Goal: Task Accomplishment & Management: Complete application form

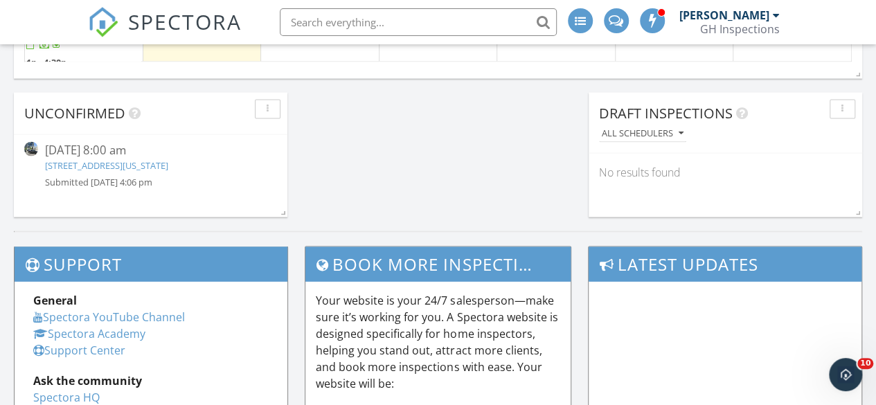
scroll to position [1142, 0]
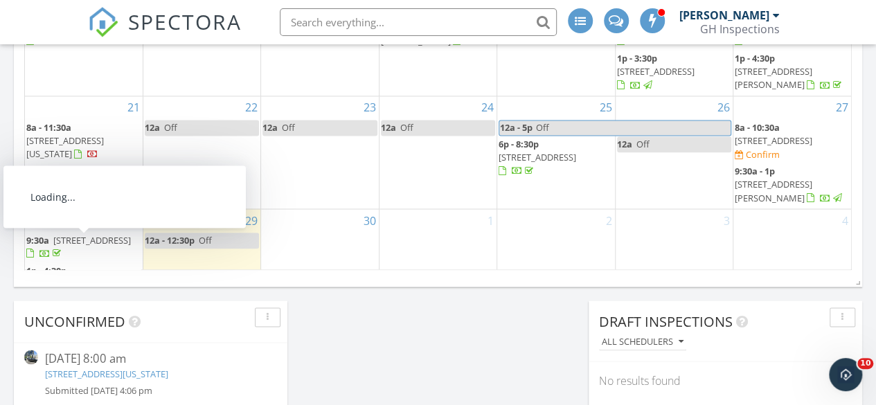
click at [84, 278] on span "98 Parkview Pl, Pound Ridge 10576" at bounding box center [65, 284] width 78 height 12
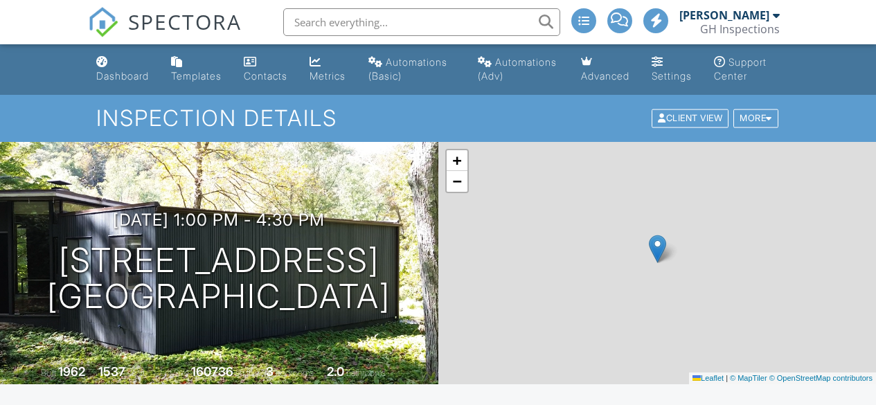
click at [835, 223] on div "+ − Leaflet | © MapTiler © OpenStreetMap contributors" at bounding box center [657, 263] width 438 height 242
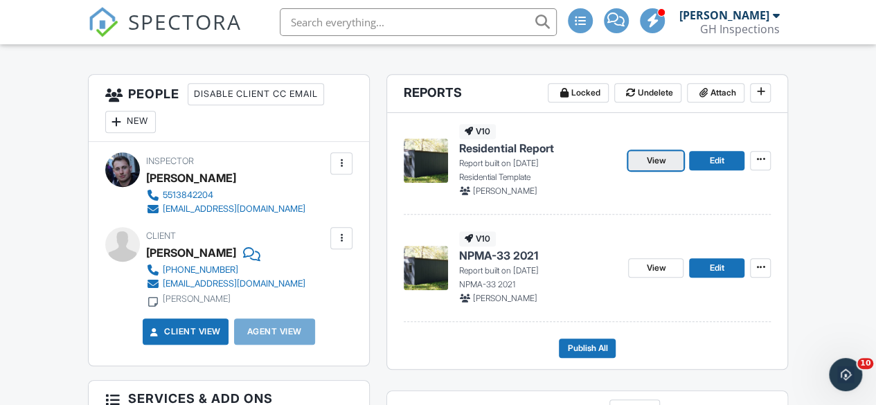
click at [656, 168] on span "View" at bounding box center [655, 161] width 19 height 14
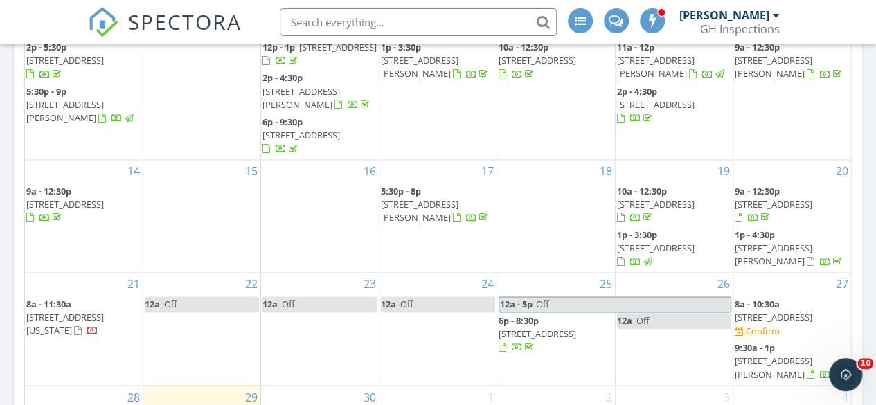
scroll to position [1038, 0]
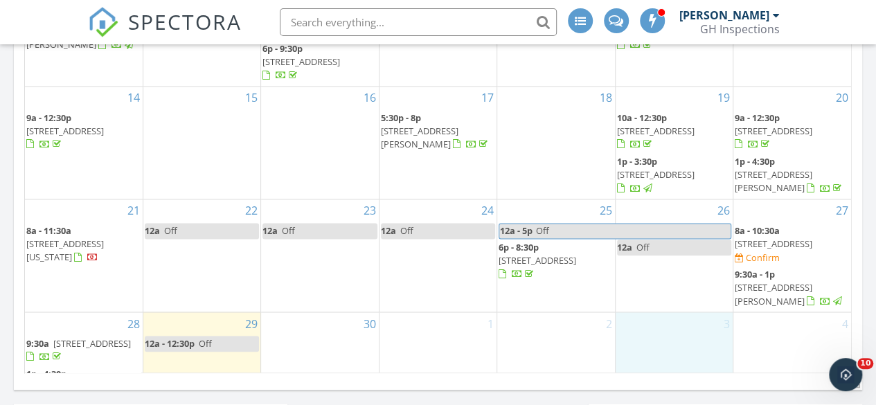
click at [656, 315] on div "3" at bounding box center [673, 355] width 117 height 86
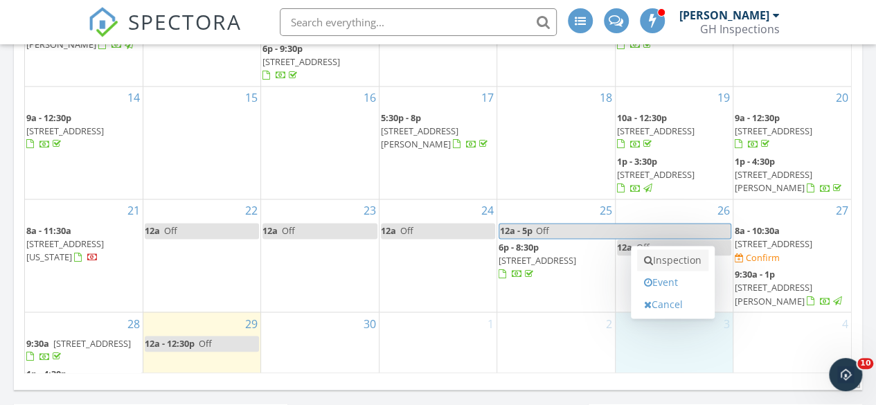
click at [674, 261] on link "Inspection" at bounding box center [672, 260] width 71 height 22
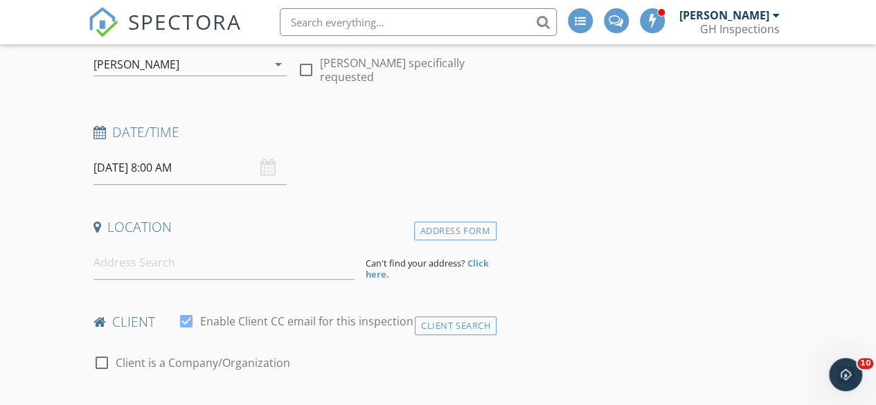
scroll to position [208, 0]
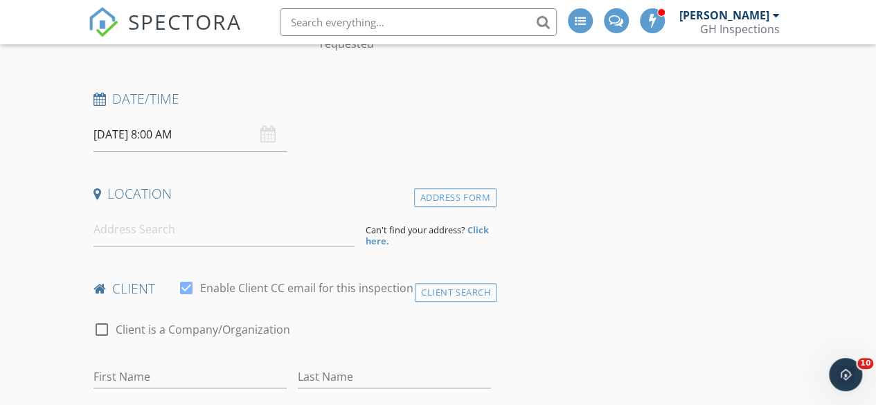
click at [158, 137] on input "10/03/2025 8:00 AM" at bounding box center [189, 135] width 193 height 34
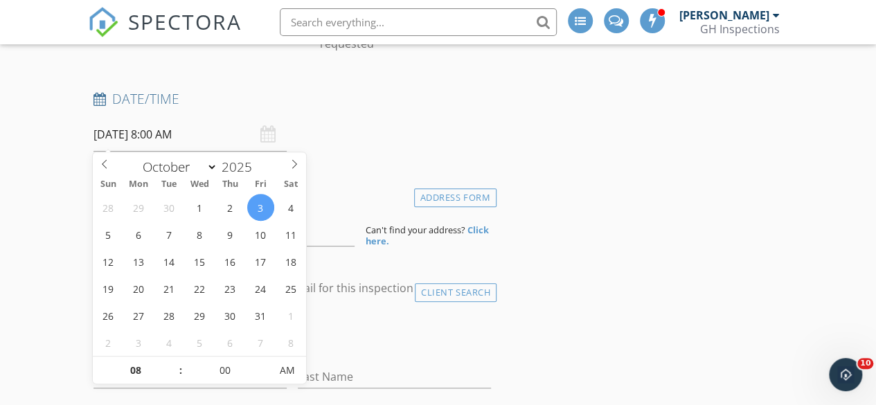
click at [166, 135] on input "10/03/2025 8:00 AM" at bounding box center [189, 135] width 193 height 34
click at [156, 131] on input "10/03/2025 8:00 AM" at bounding box center [189, 135] width 193 height 34
type input "09"
type input "10/03/2025 9:00 AM"
click at [170, 359] on span at bounding box center [174, 364] width 10 height 14
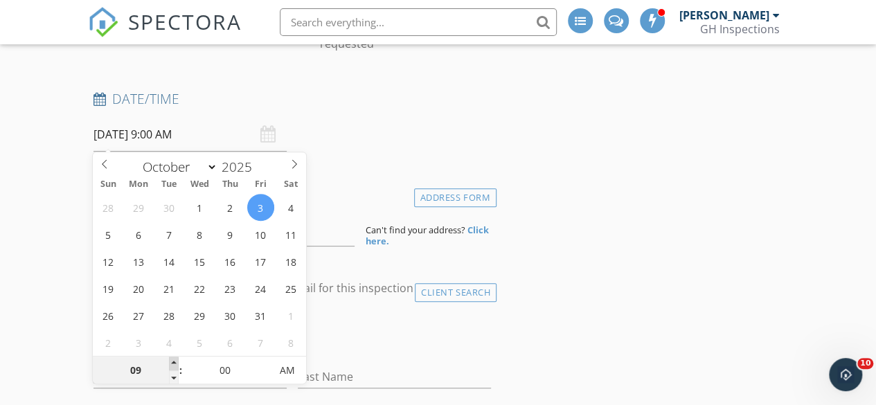
type input "10"
type input "10/03/2025 10:00 AM"
click at [170, 359] on span at bounding box center [174, 364] width 10 height 14
type input "11"
type input "10/03/2025 11:00 AM"
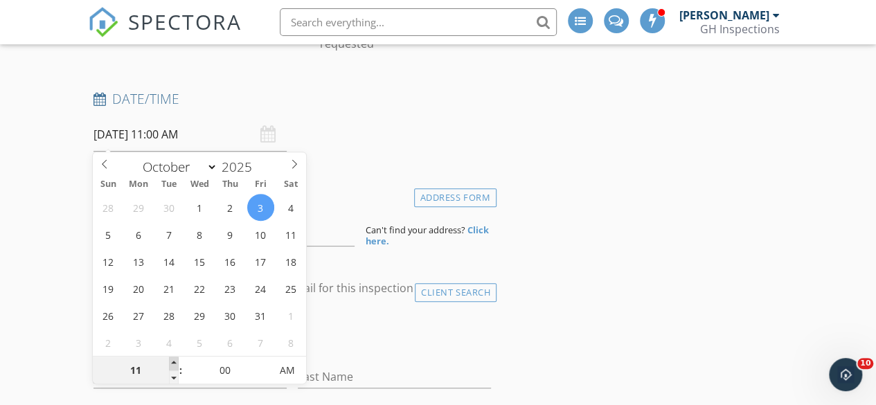
click at [170, 359] on span at bounding box center [174, 364] width 10 height 14
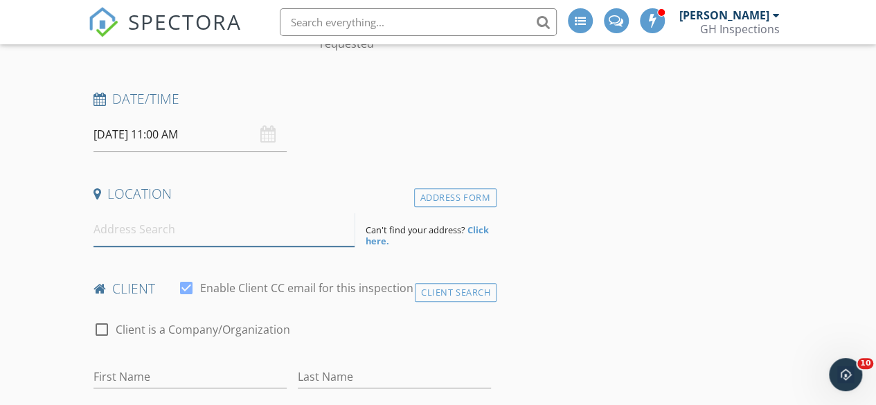
click at [203, 237] on input at bounding box center [224, 230] width 262 height 34
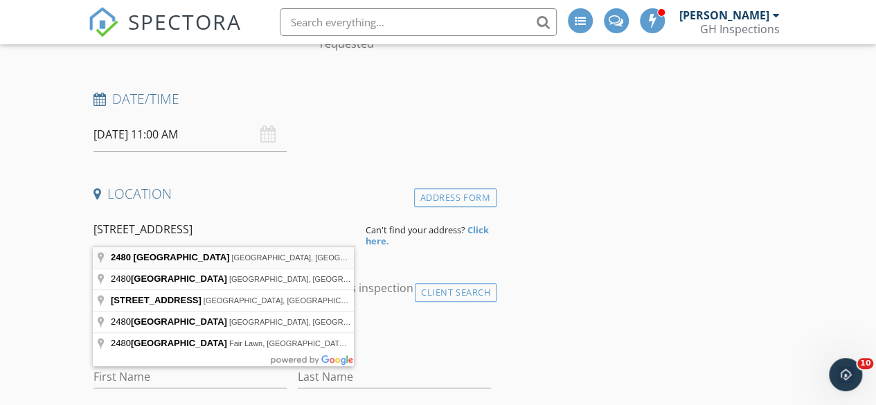
type input "2480 Dorchester Road, Union, NJ, USA"
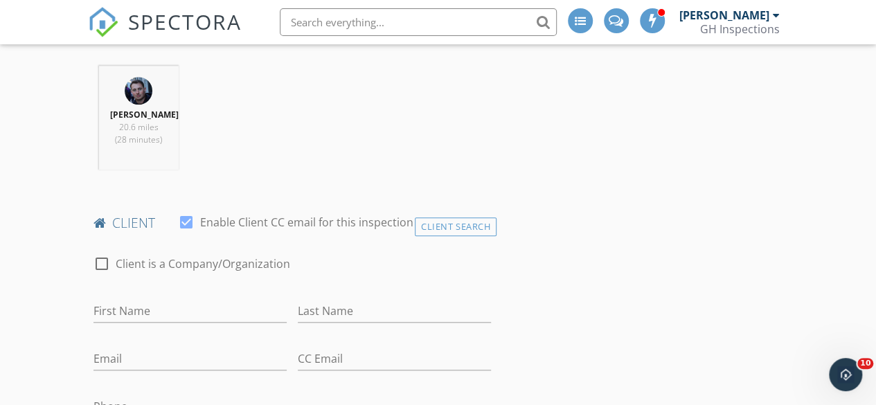
scroll to position [623, 0]
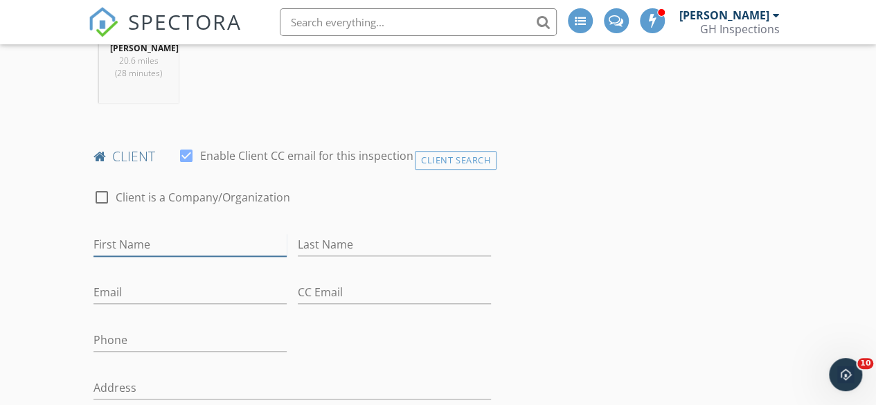
click at [205, 253] on input "First Name" at bounding box center [189, 244] width 193 height 23
type input "[PERSON_NAME]"
click at [442, 164] on div "Client Search" at bounding box center [456, 160] width 82 height 19
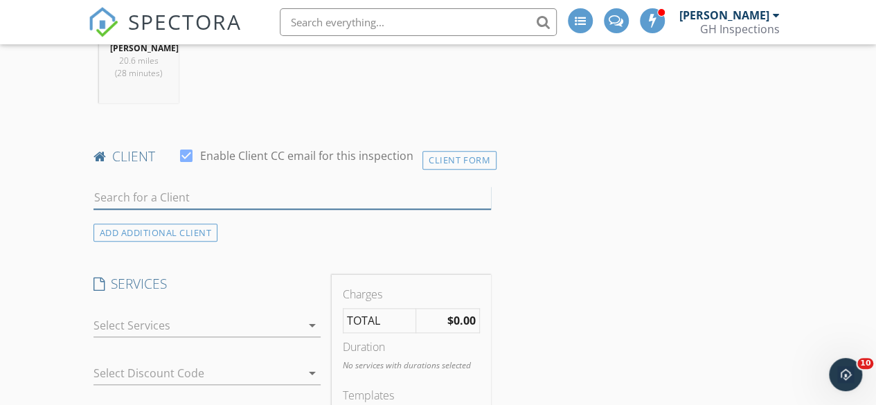
click at [233, 209] on input "text" at bounding box center [291, 197] width 397 height 23
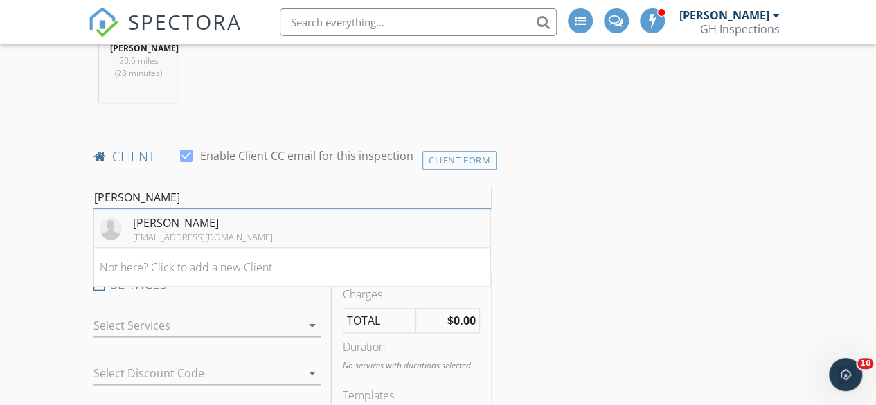
type input "[PERSON_NAME]"
click at [220, 221] on li "Angelica khatri angelicakhatri@yahoo.com" at bounding box center [292, 228] width 396 height 39
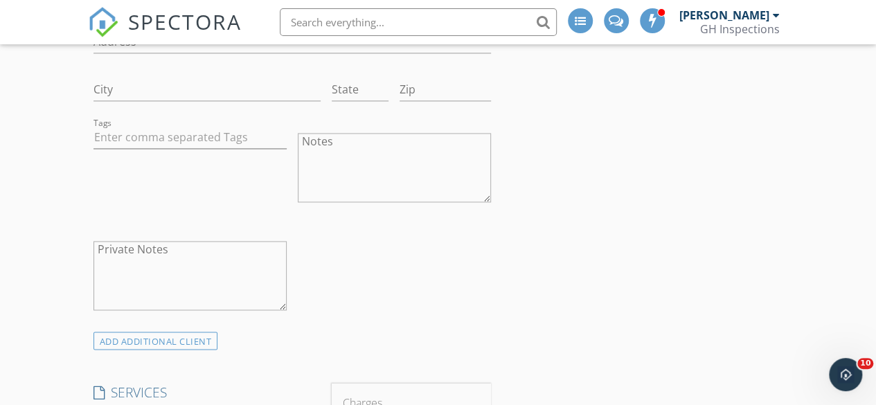
scroll to position [1108, 0]
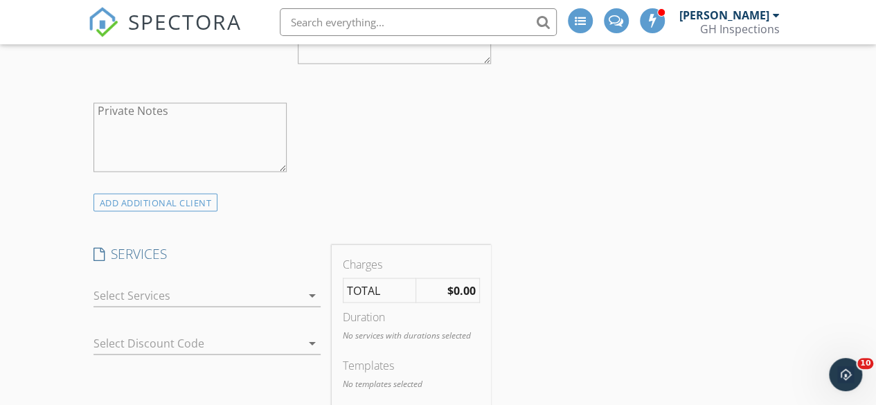
click at [192, 306] on div at bounding box center [197, 295] width 208 height 22
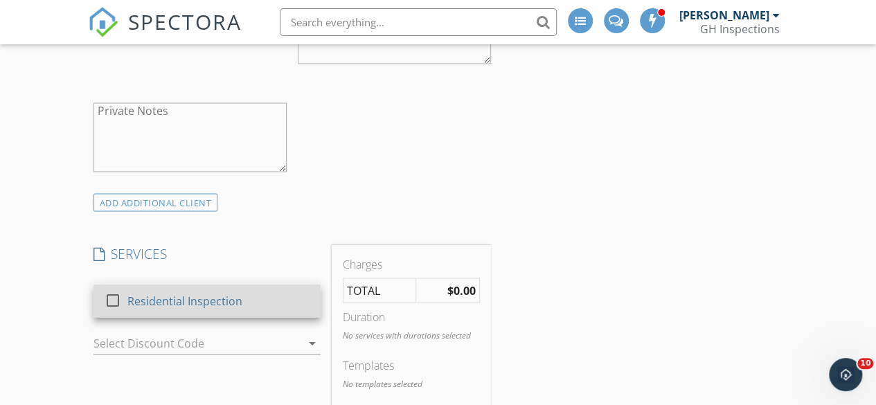
click at [184, 314] on div "Residential Inspection" at bounding box center [218, 301] width 182 height 28
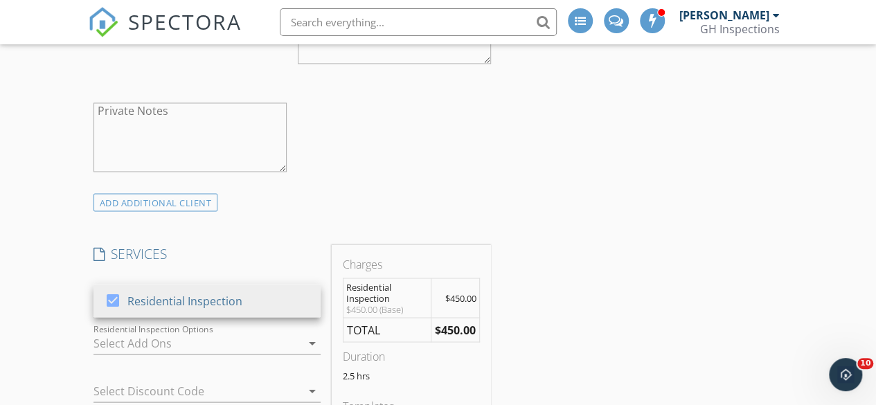
scroll to position [1177, 0]
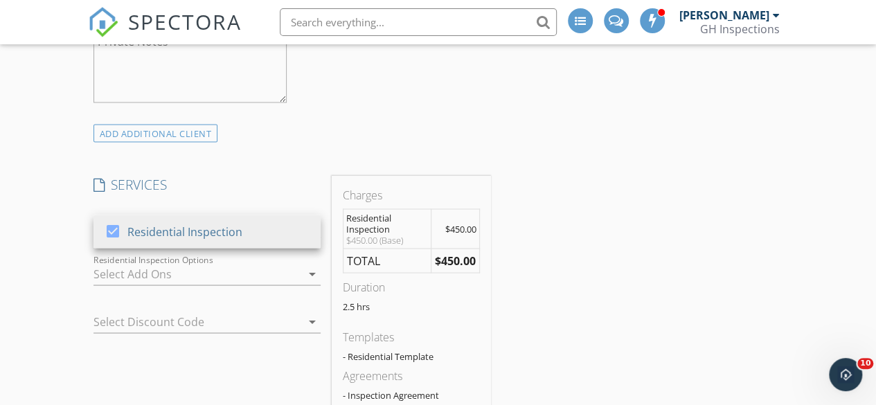
click at [189, 283] on div at bounding box center [197, 273] width 208 height 22
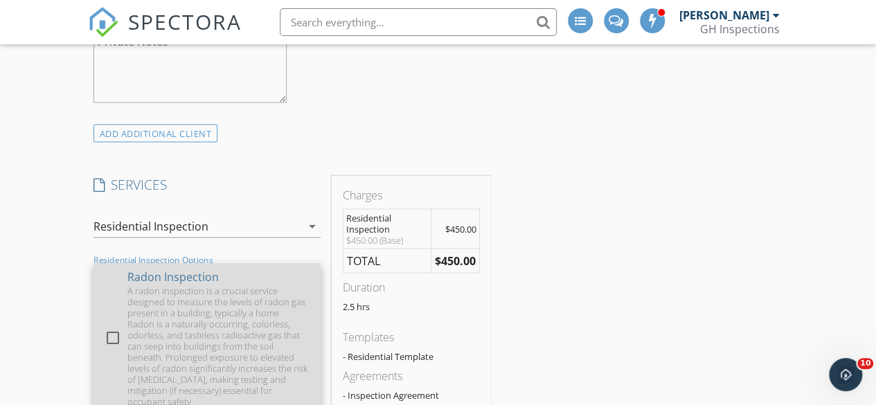
click at [181, 300] on div "A radon inspection is a crucial service designed to measure the levels of radon…" at bounding box center [218, 346] width 182 height 122
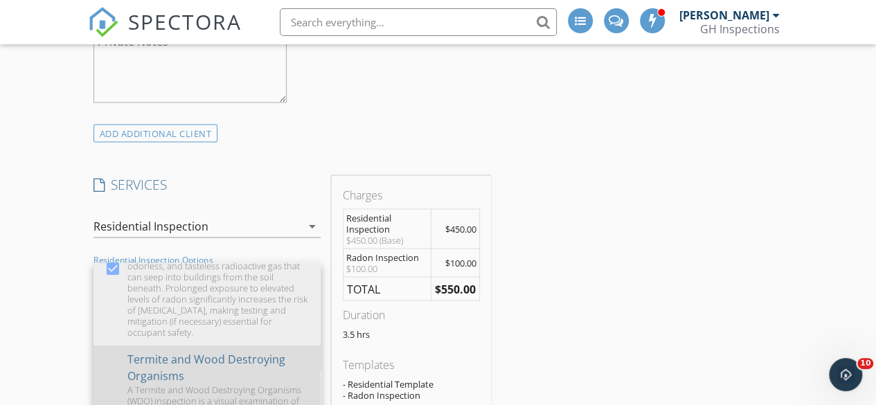
click at [163, 363] on div "Termite and Wood Destroying Organisms" at bounding box center [218, 366] width 182 height 33
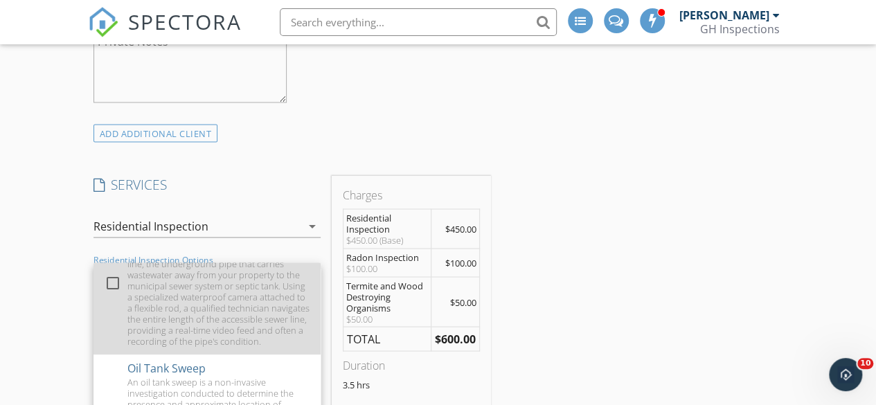
click at [181, 332] on div "A sewer scope investigation is a visual inspection of the interior of your main…" at bounding box center [218, 291] width 182 height 111
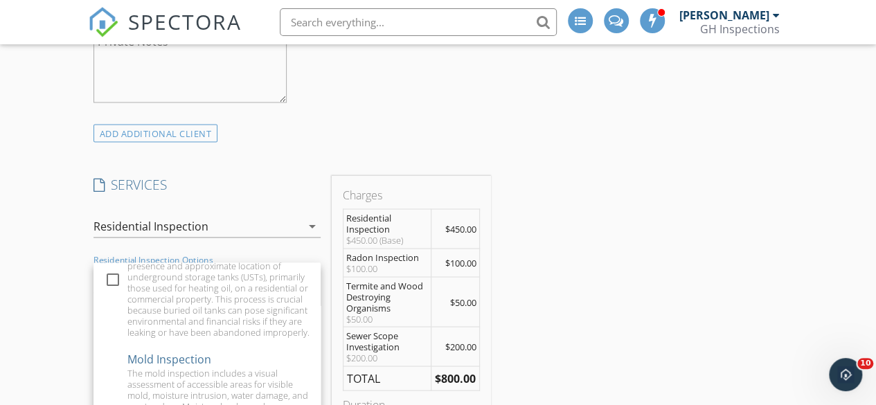
click at [181, 334] on div "An oil tank sweep is a non-invasive investigation conducted to determine the pr…" at bounding box center [218, 288] width 182 height 100
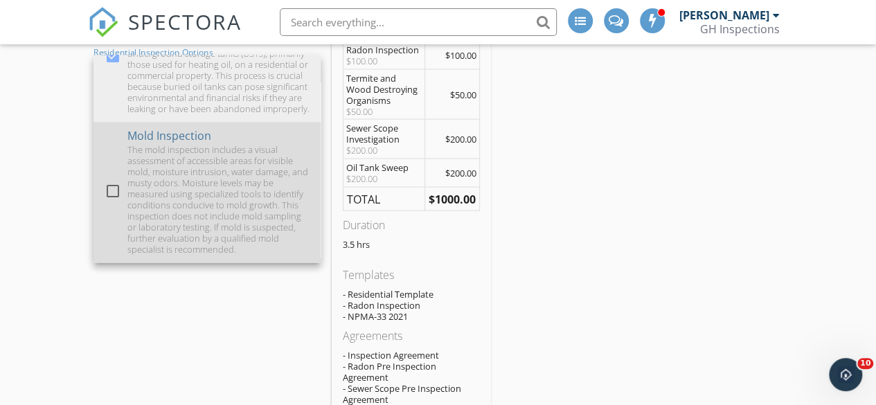
scroll to position [1385, 0]
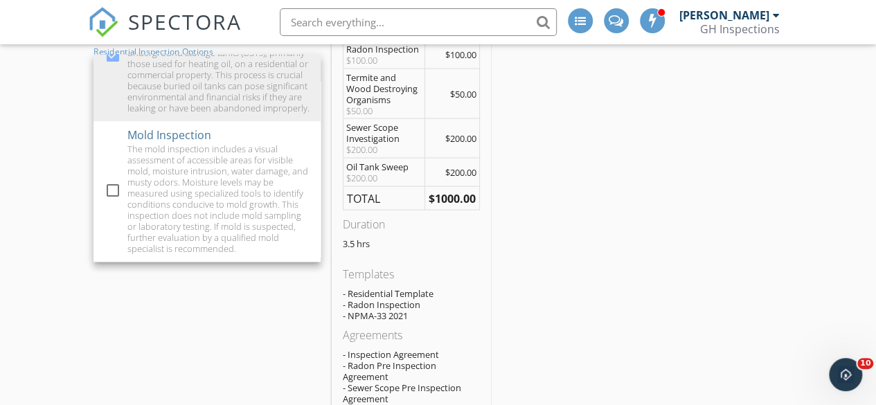
click at [51, 237] on div "New Inspection Click here to use the New Order Form INSPECTOR(S) check_box Harr…" at bounding box center [438, 251] width 876 height 3054
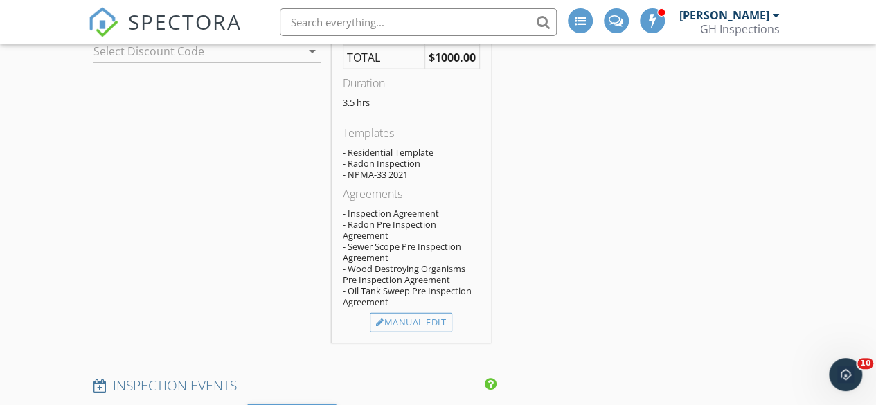
scroll to position [1523, 0]
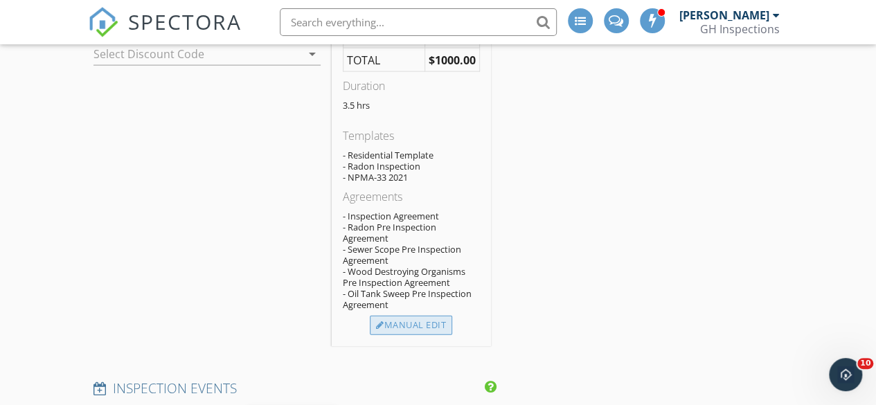
click at [417, 335] on div "Manual Edit" at bounding box center [411, 325] width 82 height 19
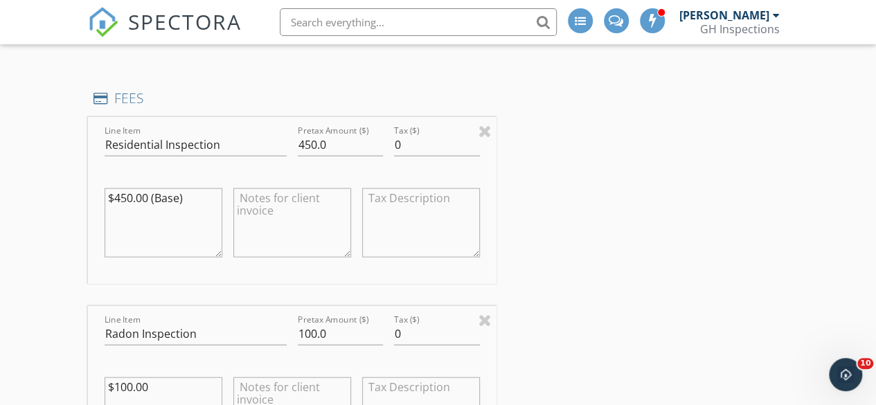
click at [116, 207] on textarea "$450.00 (Base)" at bounding box center [164, 222] width 118 height 69
type textarea "$350.00 (Base)"
click at [299, 153] on input "450.0" at bounding box center [341, 145] width 86 height 23
type input "350.0"
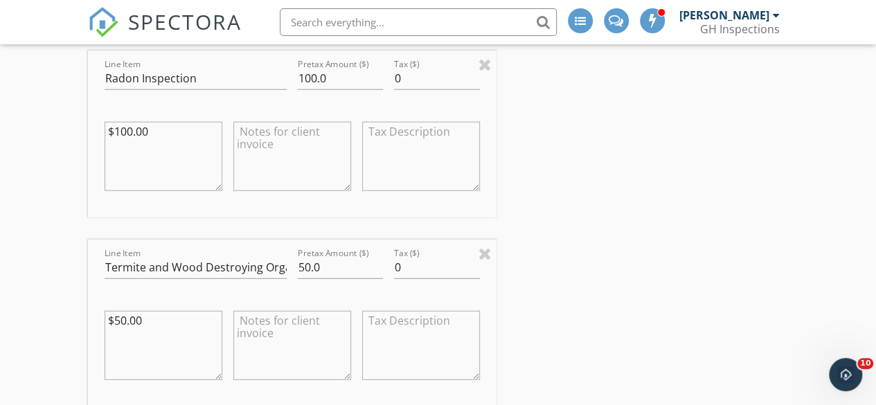
scroll to position [1800, 0]
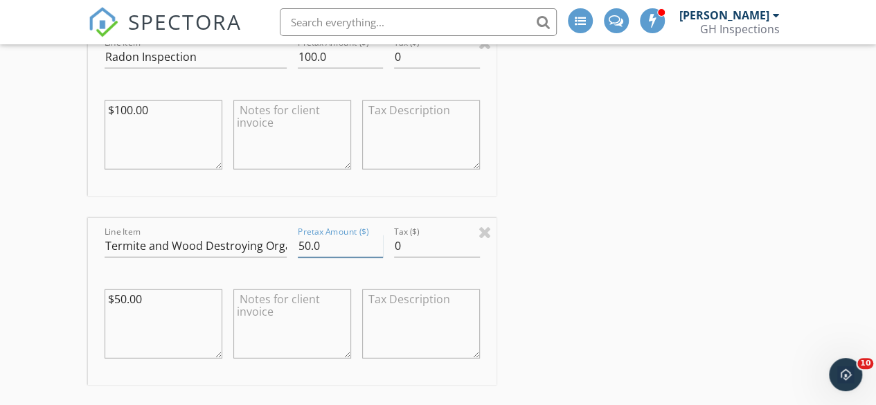
drag, startPoint x: 307, startPoint y: 254, endPoint x: 298, endPoint y: 254, distance: 9.7
click at [298, 254] on input "50.0" at bounding box center [341, 246] width 86 height 23
type input "0.0"
drag, startPoint x: 123, startPoint y: 307, endPoint x: 111, endPoint y: 306, distance: 11.8
click at [111, 306] on textarea "$50.00" at bounding box center [164, 323] width 118 height 69
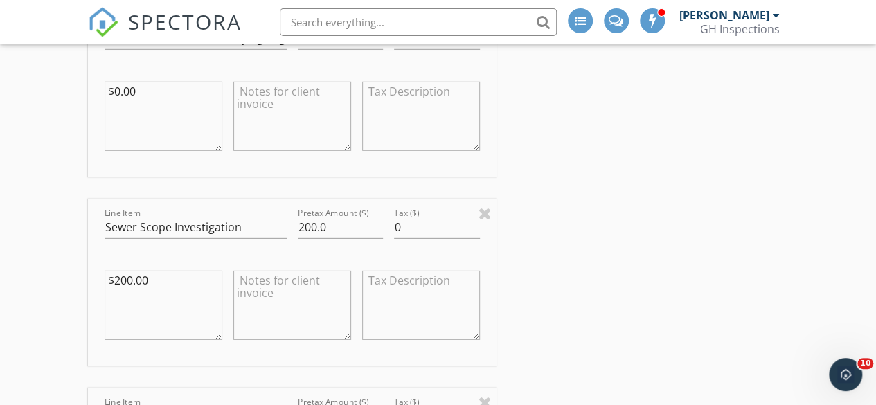
scroll to position [2077, 0]
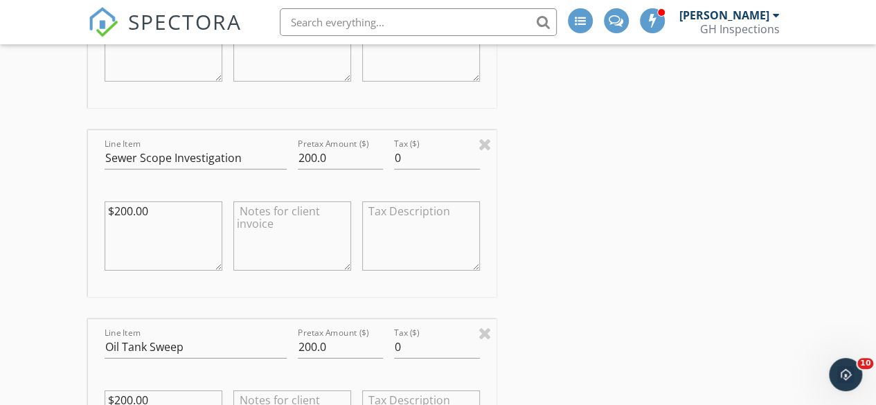
type textarea "$0.00"
drag, startPoint x: 305, startPoint y: 164, endPoint x: 298, endPoint y: 165, distance: 7.1
click at [298, 165] on input "200.0" at bounding box center [341, 158] width 86 height 23
type input "100.0"
click at [116, 219] on textarea "$200.00" at bounding box center [164, 235] width 118 height 69
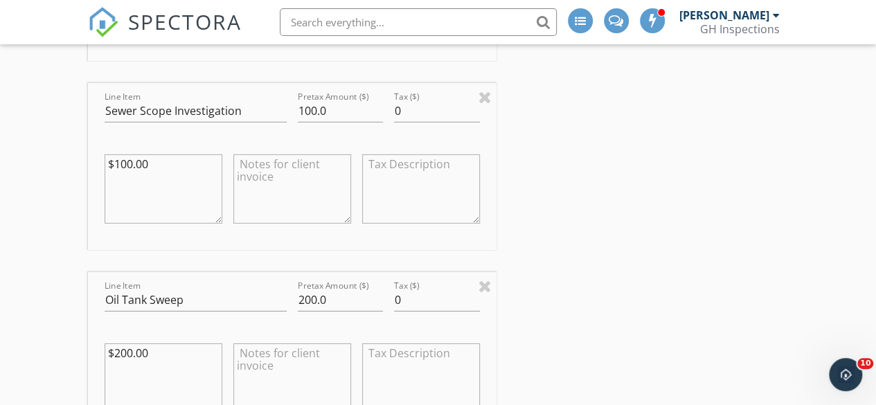
scroll to position [2146, 0]
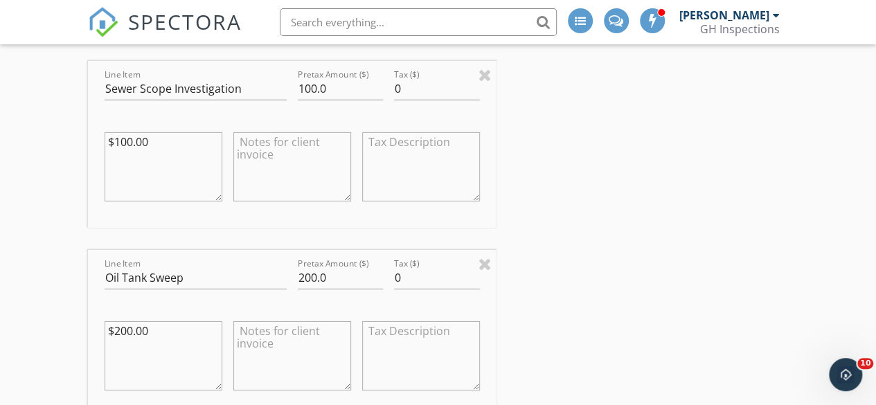
type textarea "$100.00"
drag, startPoint x: 307, startPoint y: 284, endPoint x: 300, endPoint y: 282, distance: 7.1
click at [300, 282] on input "200.0" at bounding box center [341, 278] width 86 height 23
type input "50.0"
drag, startPoint x: 125, startPoint y: 340, endPoint x: 116, endPoint y: 334, distance: 10.9
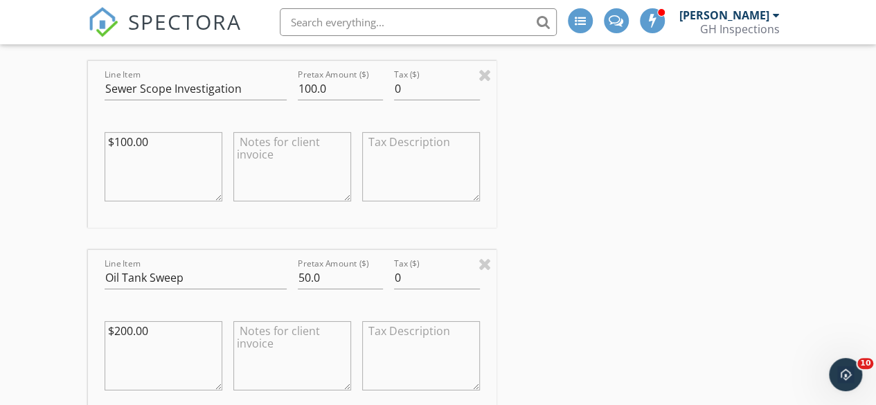
click at [116, 334] on textarea "$200.00" at bounding box center [164, 355] width 118 height 69
type textarea "$50.00"
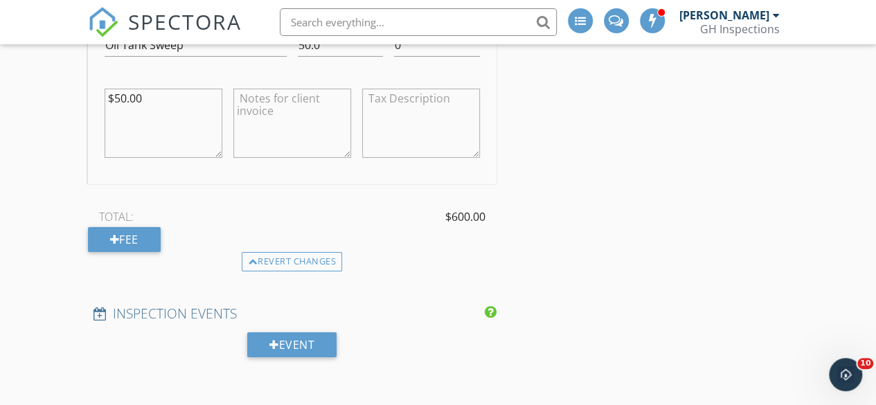
scroll to position [2423, 0]
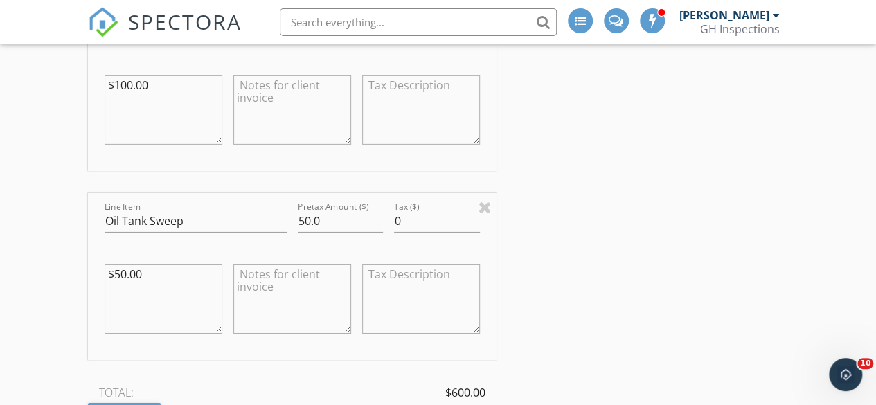
scroll to position [2008, 0]
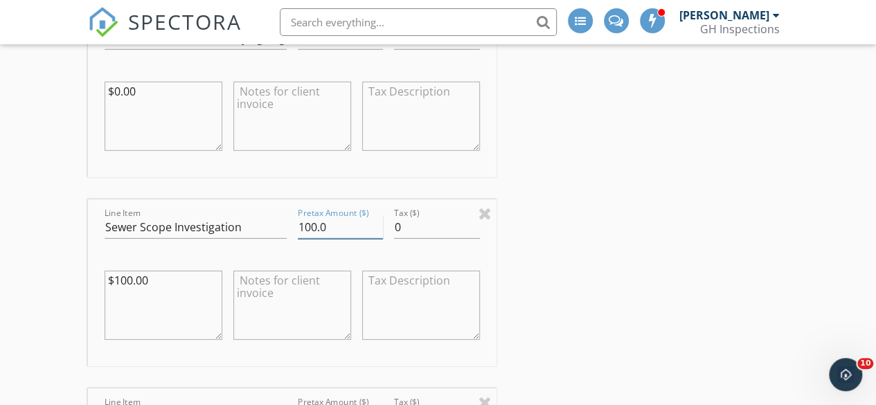
drag, startPoint x: 316, startPoint y: 235, endPoint x: 296, endPoint y: 236, distance: 19.4
click at [296, 236] on div "Pretax Amount ($) 100.0" at bounding box center [340, 229] width 97 height 48
type input "50.0"
drag, startPoint x: 132, startPoint y: 286, endPoint x: 116, endPoint y: 286, distance: 15.2
click at [116, 286] on textarea "$100.00" at bounding box center [164, 305] width 118 height 69
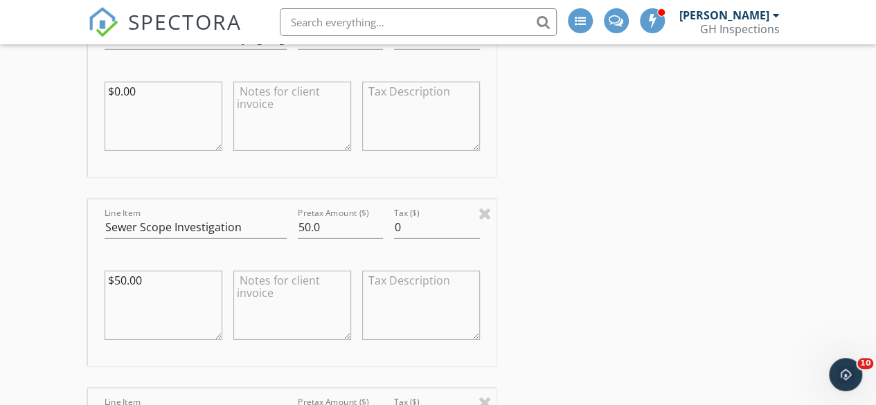
type textarea "$50.00"
click at [623, 214] on div "INSPECTOR(S) check_box Harrison Foley PRIMARY Harrison Foley arrow_drop_down ch…" at bounding box center [438, 42] width 701 height 3722
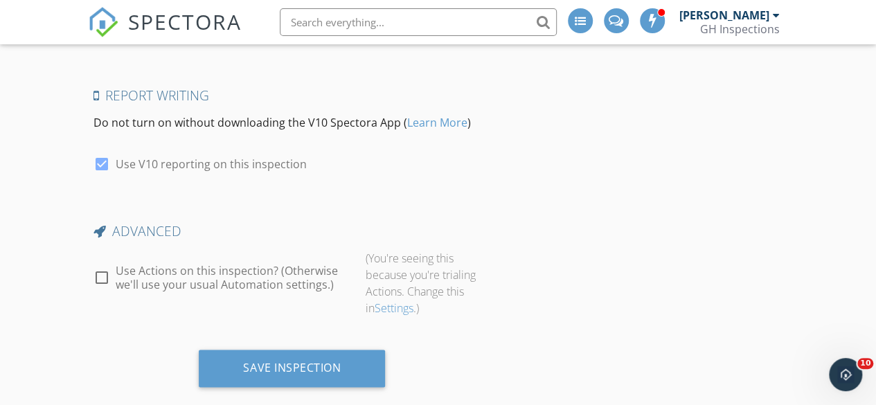
scroll to position [3545, 0]
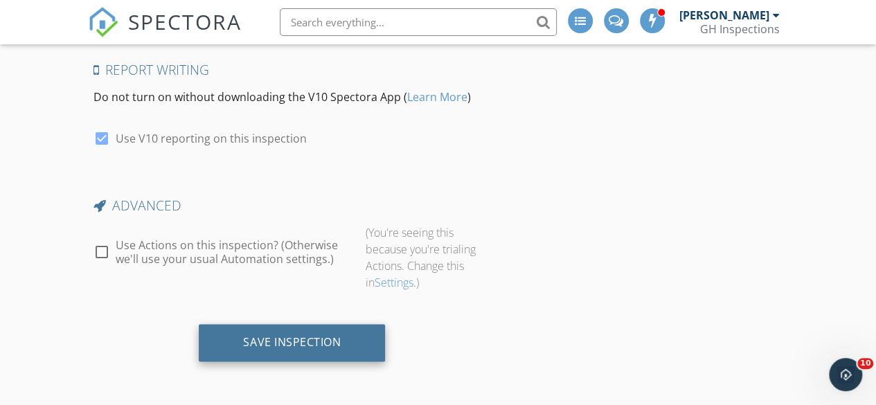
click at [326, 345] on div "Save Inspection" at bounding box center [292, 342] width 98 height 14
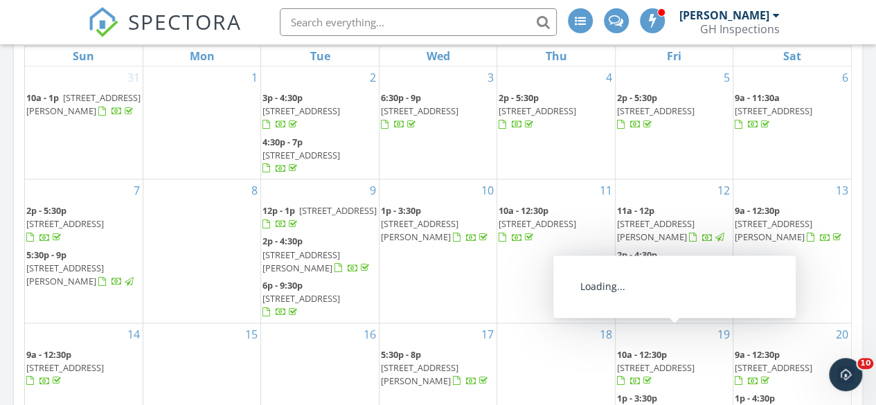
scroll to position [795, 0]
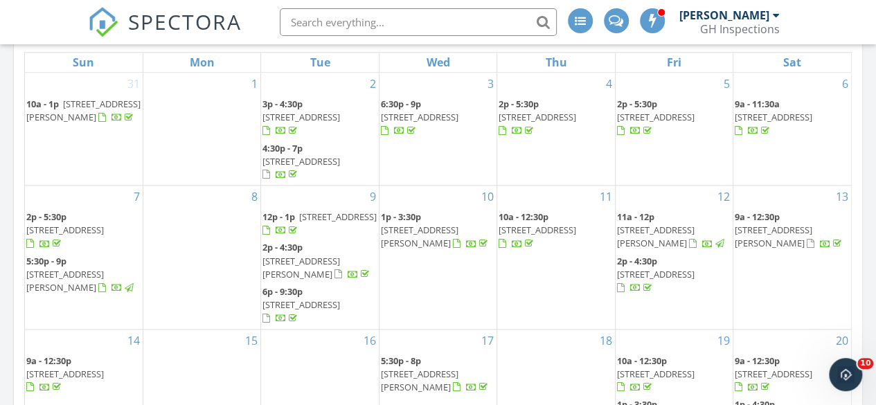
click at [800, 224] on span "[STREET_ADDRESS][PERSON_NAME]" at bounding box center [774, 237] width 78 height 26
